Goal: Find specific page/section: Find specific page/section

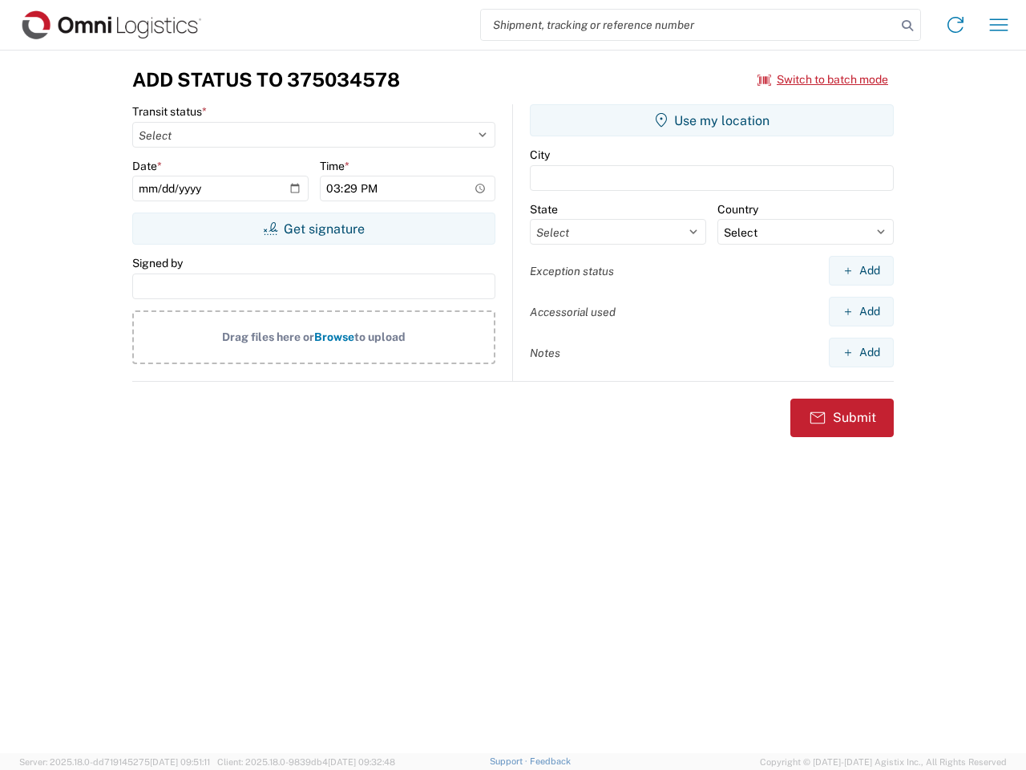
click at [689, 25] on input "search" at bounding box center [688, 25] width 415 height 30
click at [908, 26] on icon at bounding box center [907, 25] width 22 height 22
click at [956, 25] on icon at bounding box center [956, 25] width 26 height 26
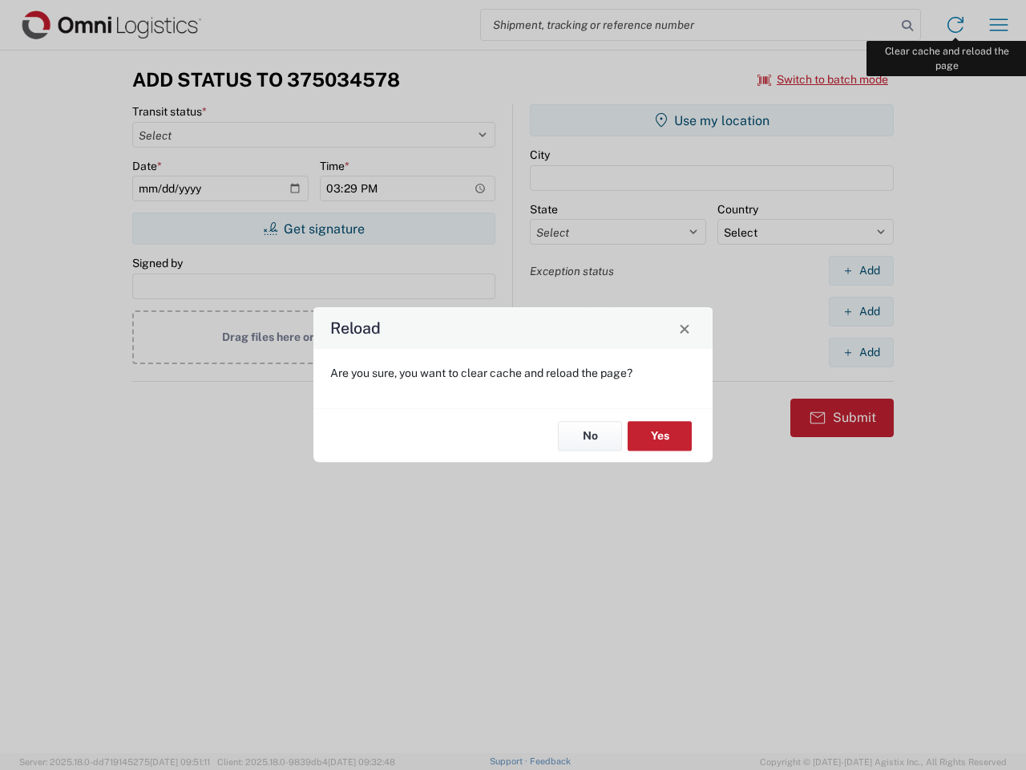
click at [999, 25] on div "Reload Are you sure, you want to clear cache and reload the page? No Yes" at bounding box center [513, 385] width 1026 height 770
click at [823, 79] on div "Reload Are you sure, you want to clear cache and reload the page? No Yes" at bounding box center [513, 385] width 1026 height 770
click at [313, 228] on div "Reload Are you sure, you want to clear cache and reload the page? No Yes" at bounding box center [513, 385] width 1026 height 770
click at [712, 120] on div "Reload Are you sure, you want to clear cache and reload the page? No Yes" at bounding box center [513, 385] width 1026 height 770
click at [861, 270] on div "Reload Are you sure, you want to clear cache and reload the page? No Yes" at bounding box center [513, 385] width 1026 height 770
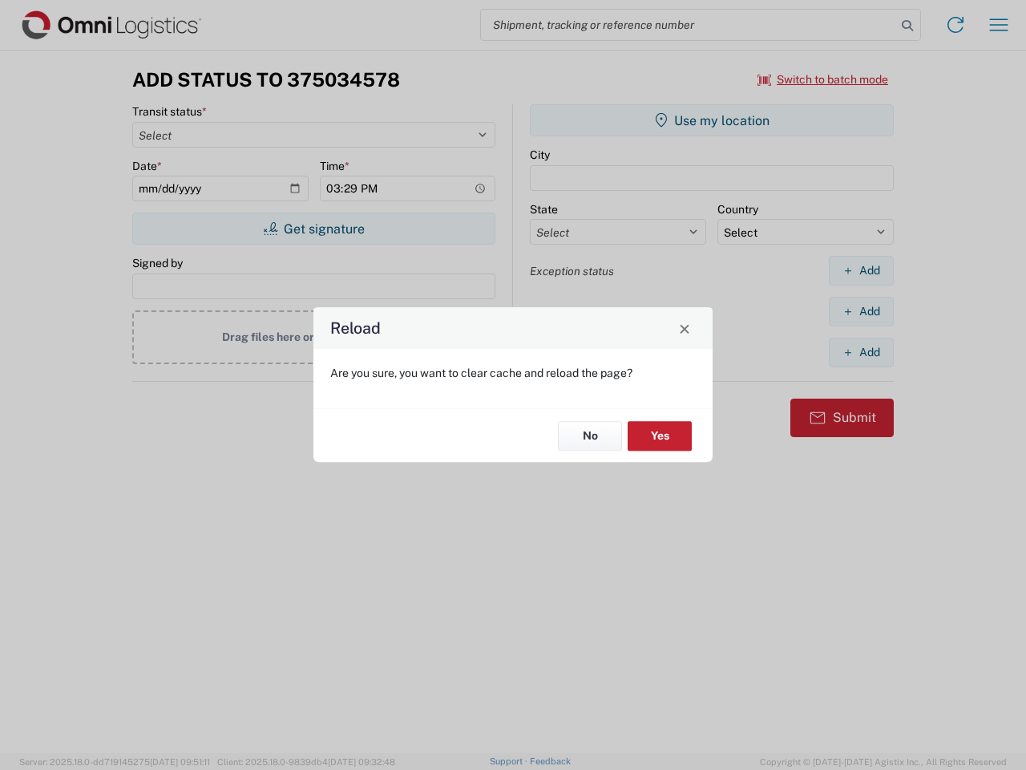
click at [861, 311] on div "Reload Are you sure, you want to clear cache and reload the page? No Yes" at bounding box center [513, 385] width 1026 height 770
click at [861, 352] on div "Reload Are you sure, you want to clear cache and reload the page? No Yes" at bounding box center [513, 385] width 1026 height 770
